Goal: Check status: Check status

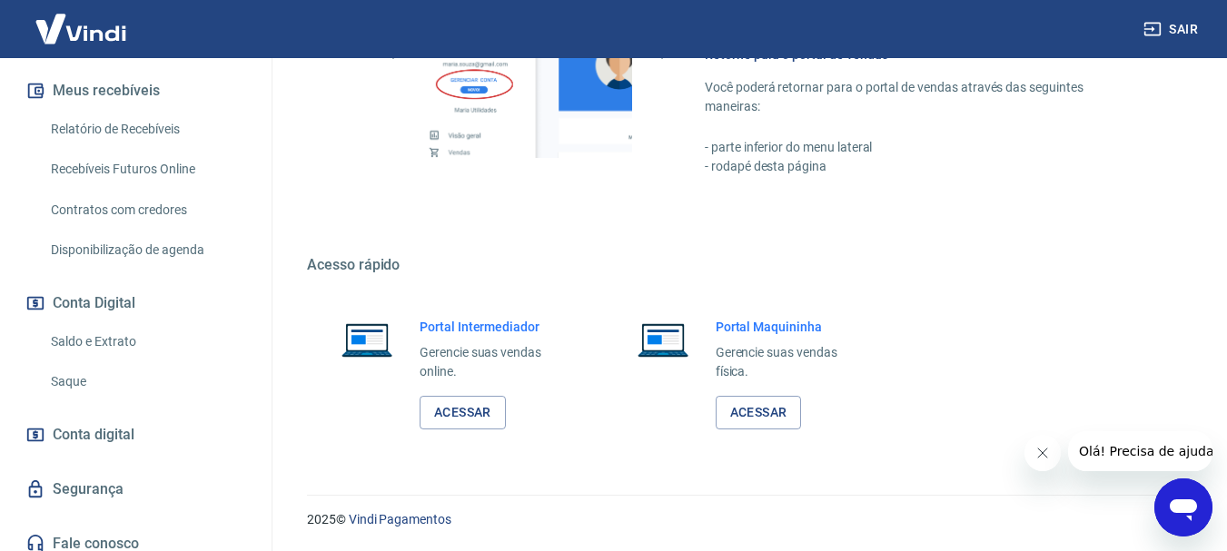
scroll to position [397, 0]
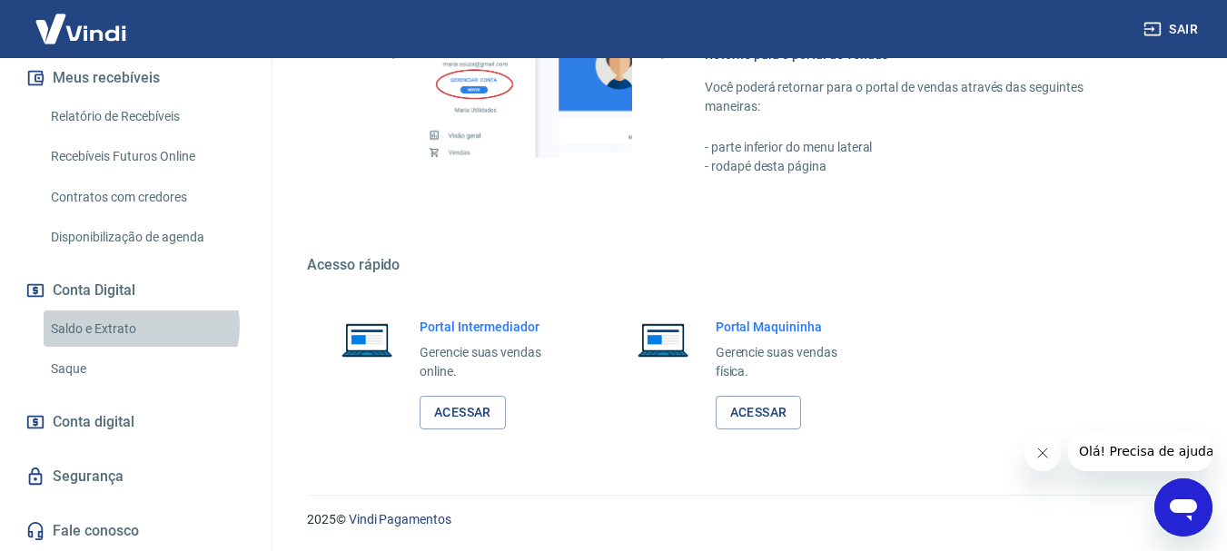
click at [138, 325] on link "Saldo e Extrato" at bounding box center [147, 329] width 206 height 37
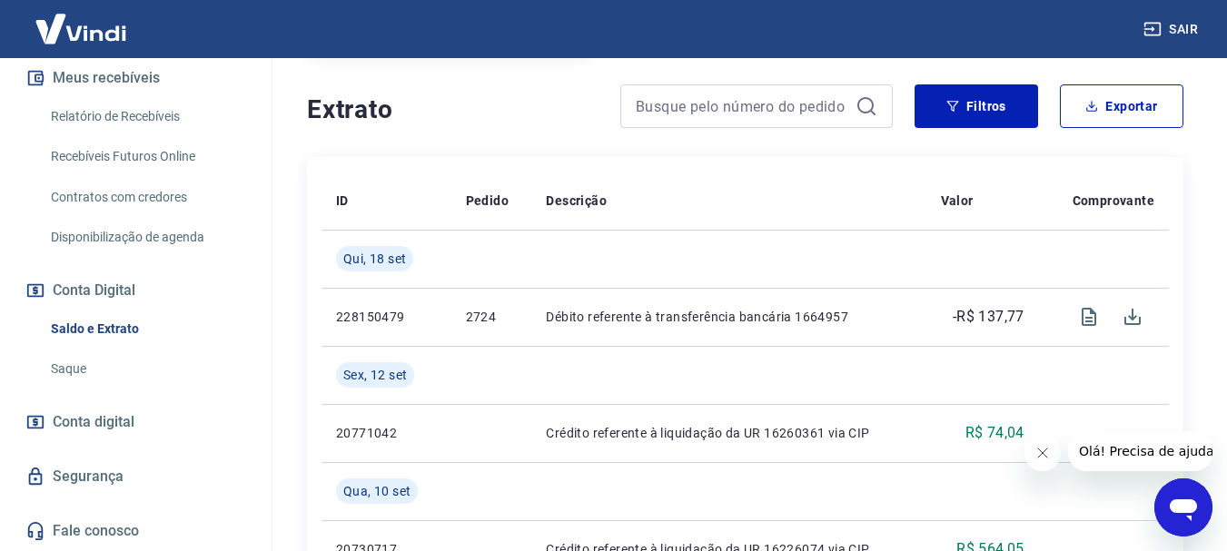
scroll to position [427, 0]
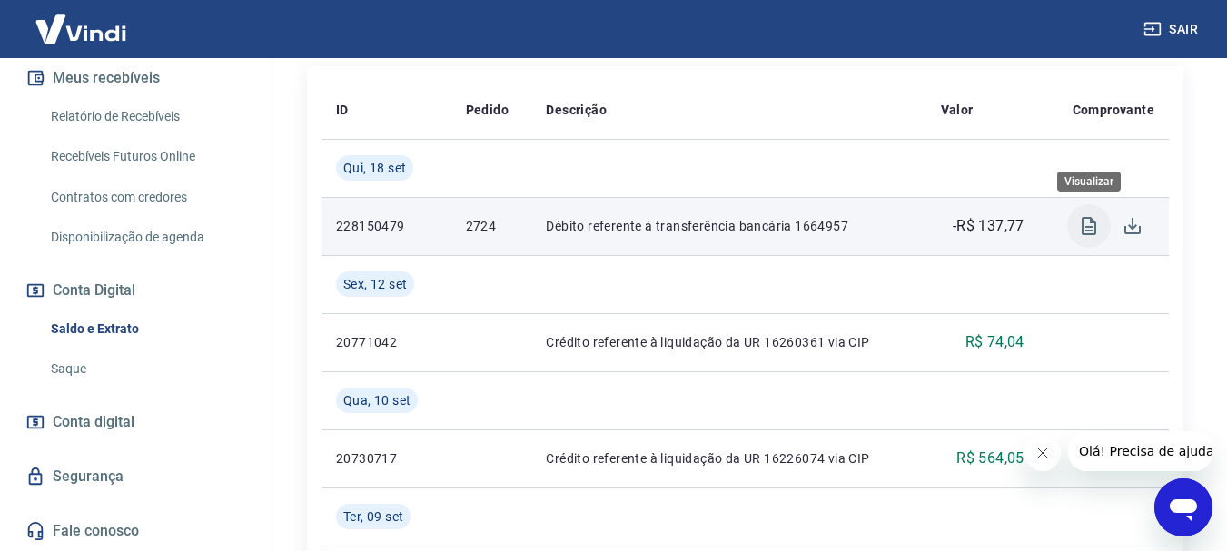
click at [1085, 225] on icon "Visualizar" at bounding box center [1089, 226] width 22 height 22
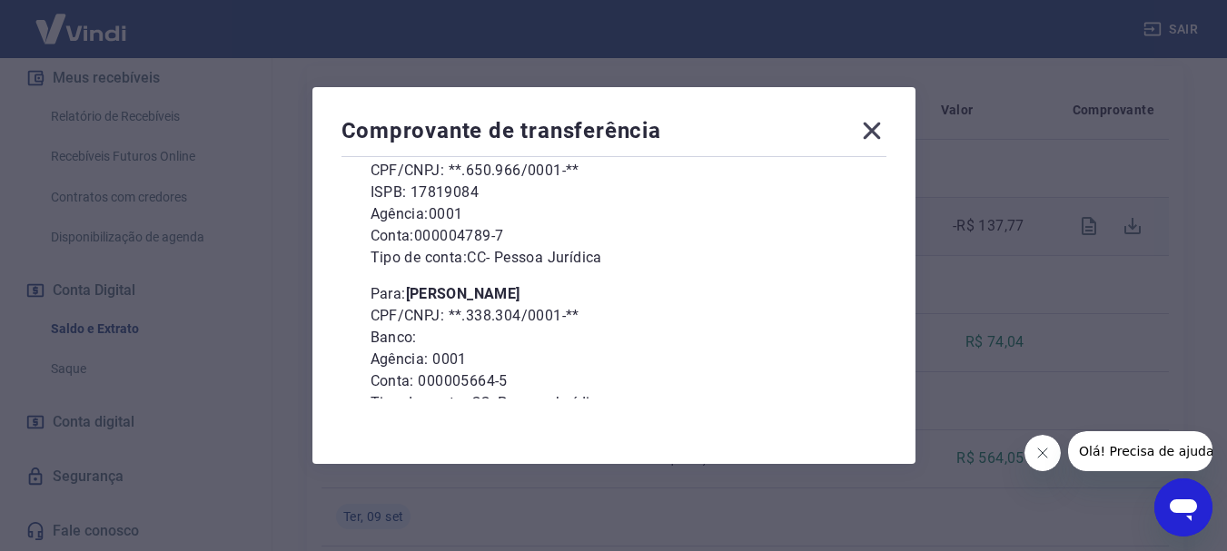
scroll to position [248, 0]
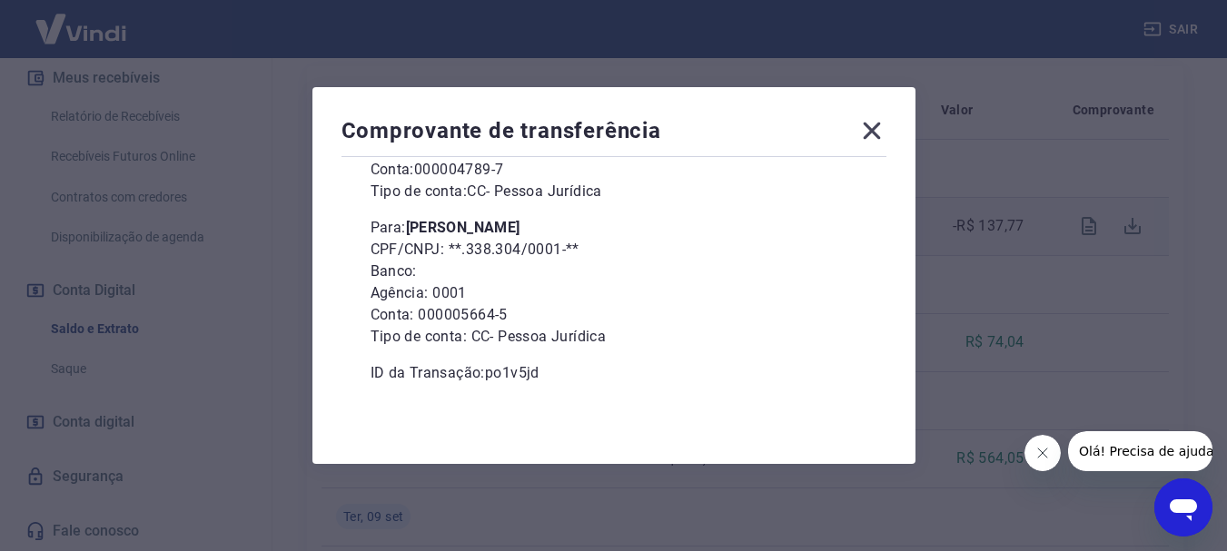
click at [876, 126] on icon at bounding box center [871, 130] width 29 height 29
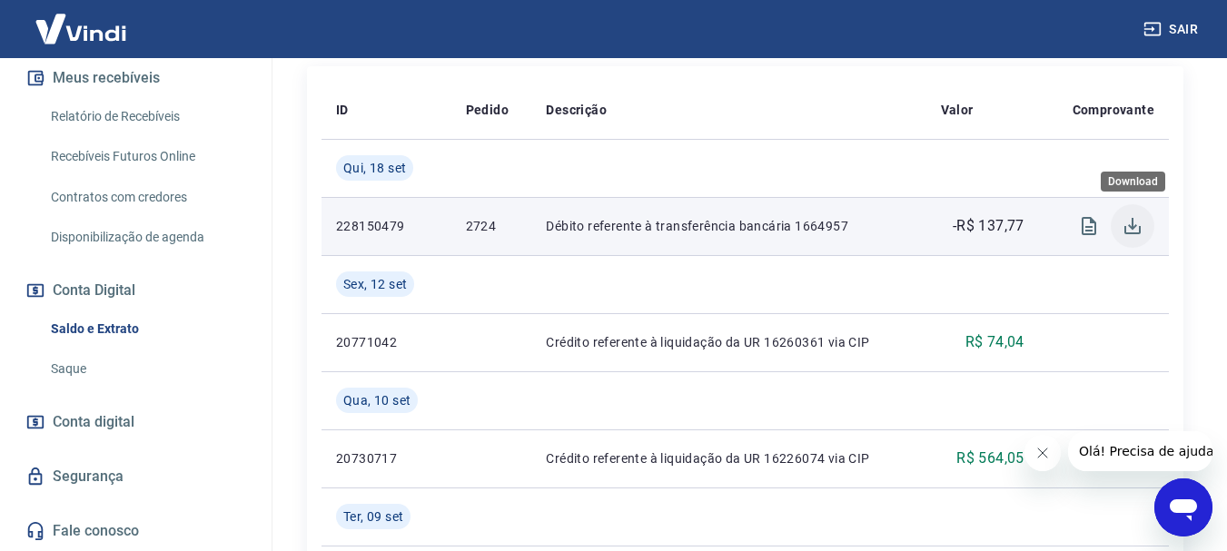
click at [1130, 225] on icon "Download" at bounding box center [1132, 226] width 16 height 16
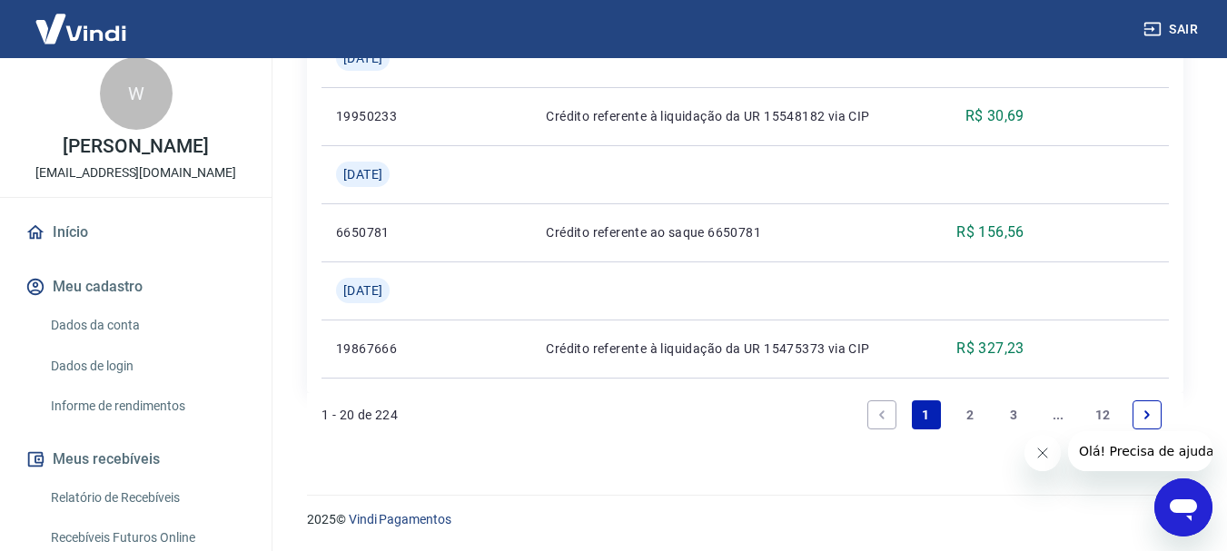
scroll to position [0, 0]
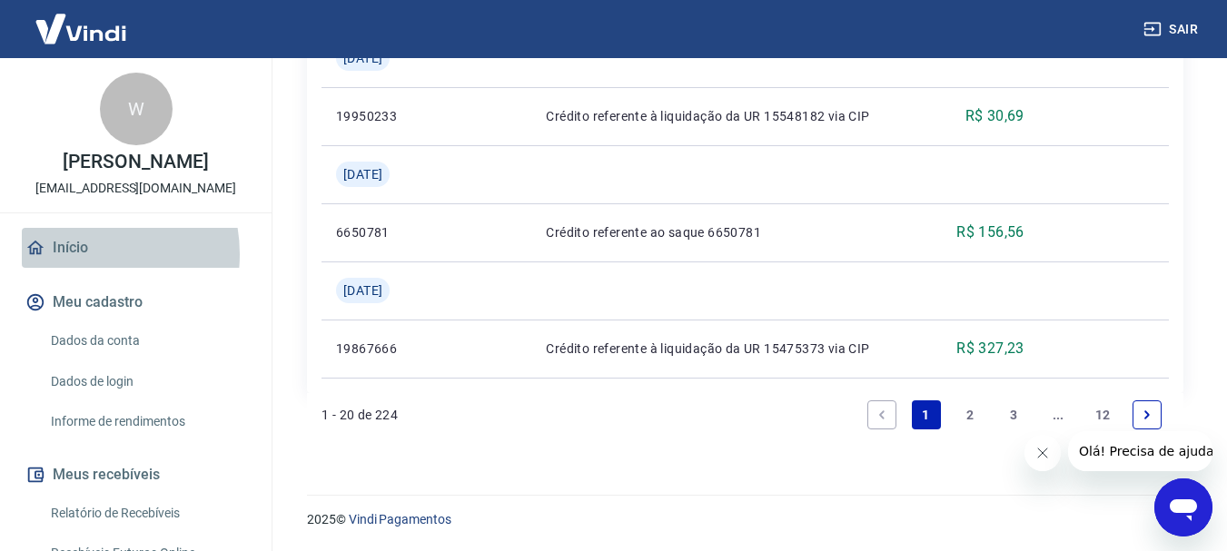
click at [81, 254] on link "Início" at bounding box center [136, 248] width 228 height 40
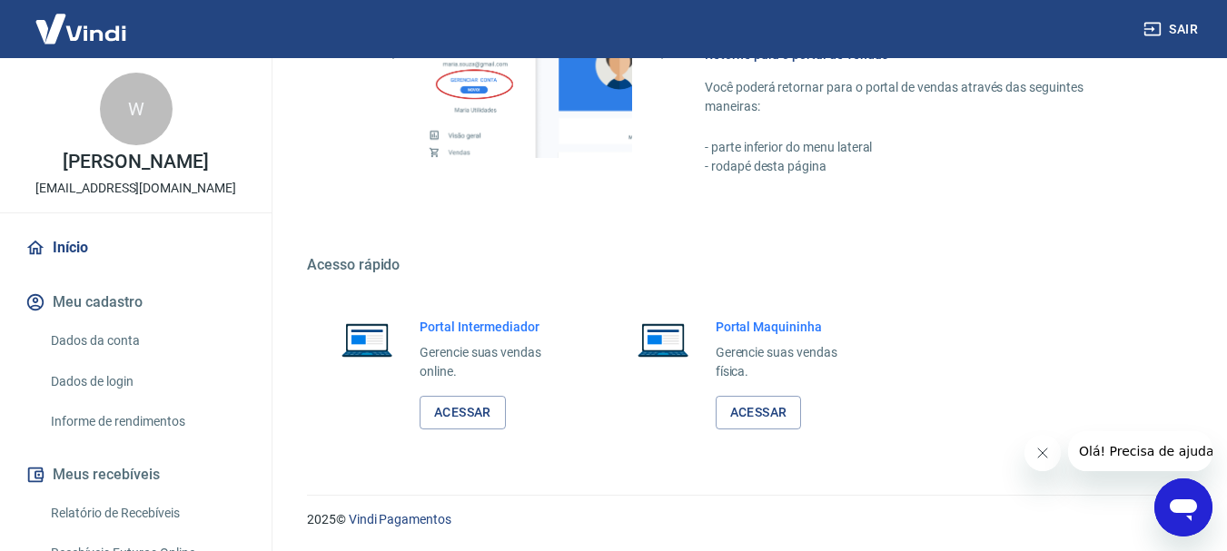
scroll to position [939, 0]
click at [492, 423] on link "Acessar" at bounding box center [463, 413] width 86 height 34
